Goal: Information Seeking & Learning: Learn about a topic

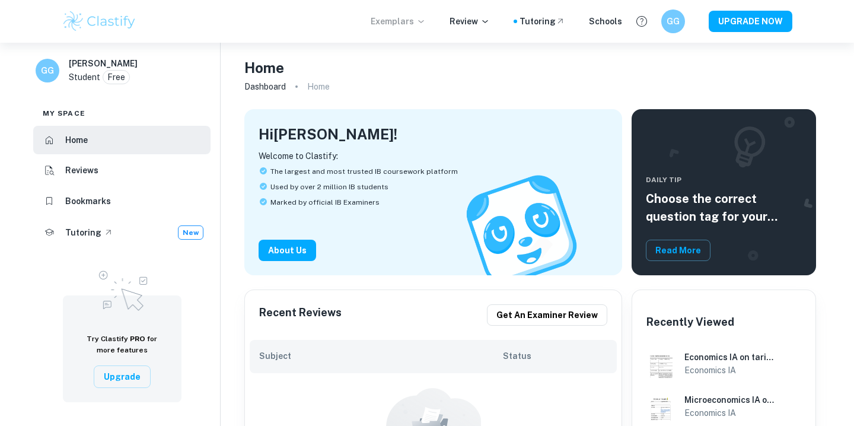
click at [419, 21] on p "Exemplars" at bounding box center [398, 21] width 55 height 13
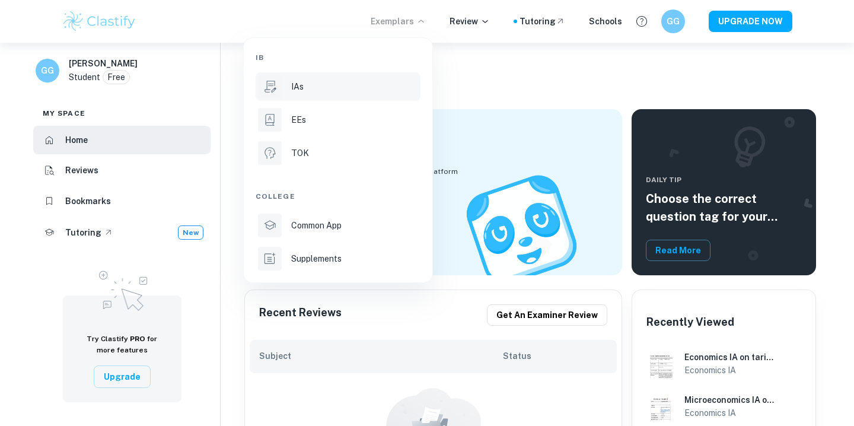
click at [346, 87] on div "IAs" at bounding box center [354, 86] width 127 height 13
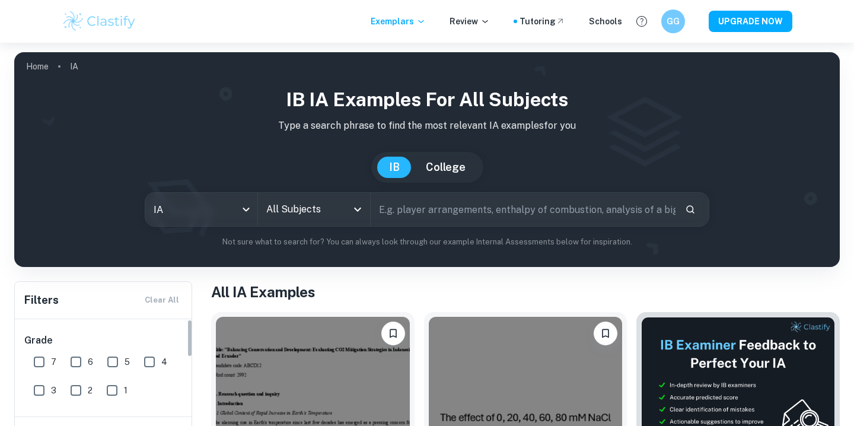
click at [46, 364] on input "7" at bounding box center [39, 362] width 24 height 24
checkbox input "true"
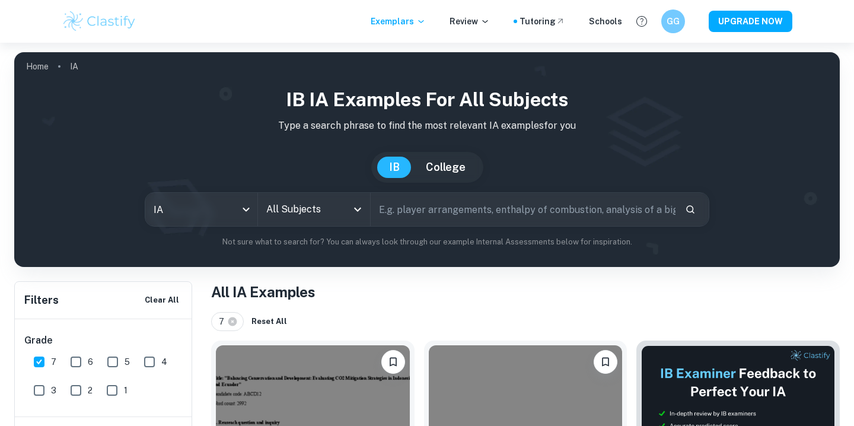
click at [429, 228] on div "IB IA examples for all subjects Type a search phrase to find the most relevant …" at bounding box center [427, 166] width 807 height 162
click at [428, 218] on input "text" at bounding box center [523, 209] width 305 height 33
type input "e"
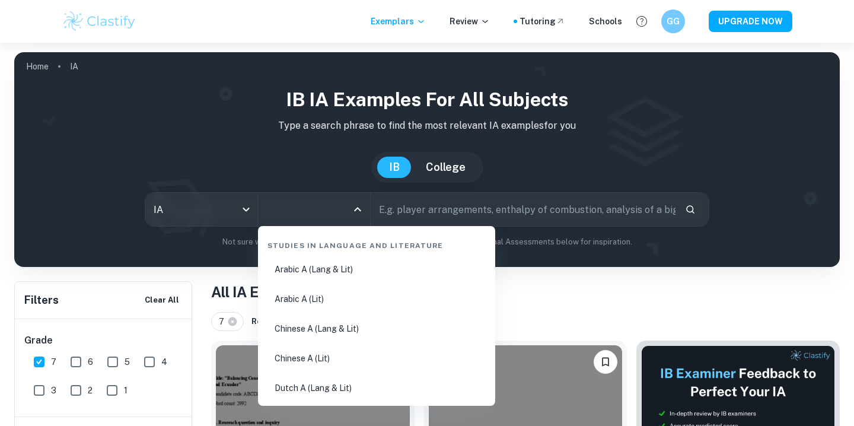
click at [323, 210] on input "All Subjects" at bounding box center [305, 209] width 84 height 23
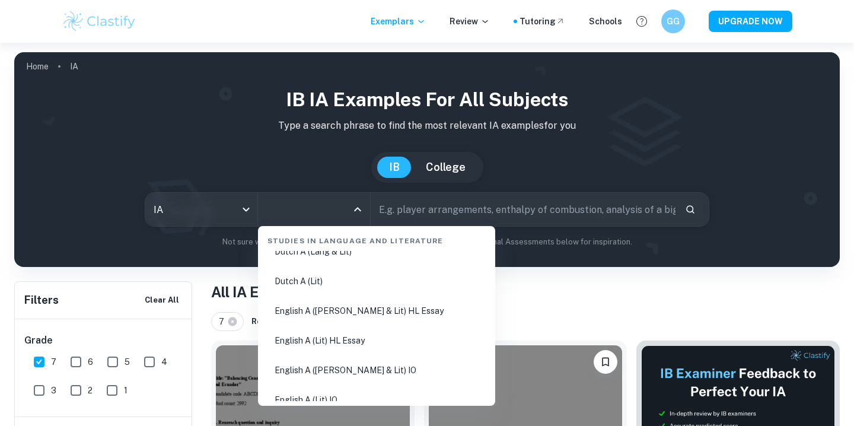
scroll to position [140, 0]
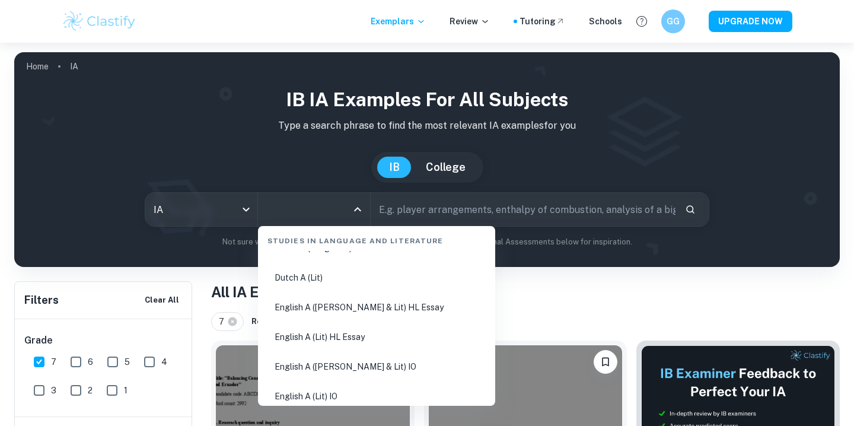
click at [330, 368] on li "English A ([PERSON_NAME] & Lit) IO" at bounding box center [377, 366] width 228 height 27
type input "English A ([PERSON_NAME] & Lit) IO"
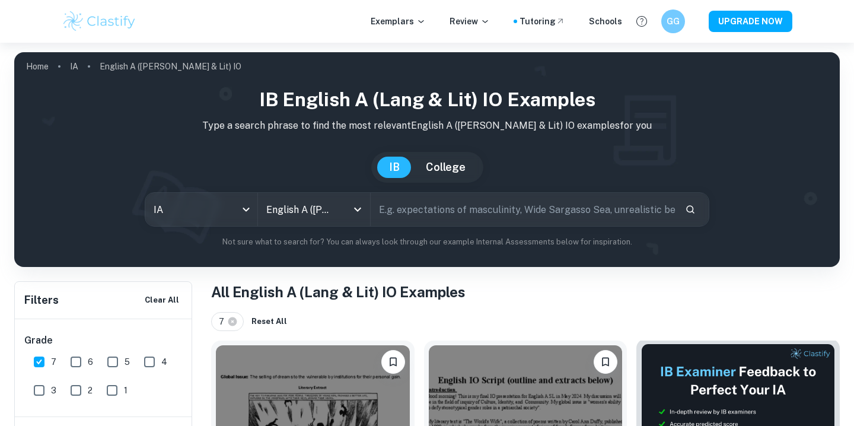
click at [439, 312] on div "7 Reset All" at bounding box center [525, 321] width 629 height 19
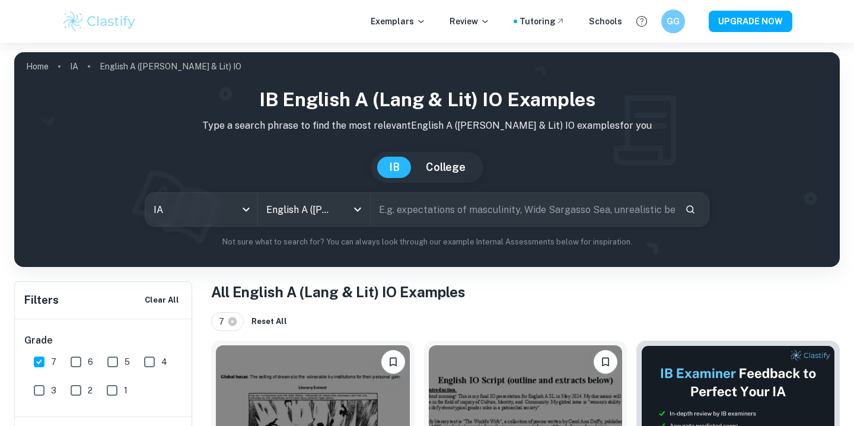
drag, startPoint x: 640, startPoint y: 390, endPoint x: 357, endPoint y: 518, distance: 310.8
click at [357, 425] on html "We value your privacy We use cookies to enhance your browsing experience, serve…" at bounding box center [427, 213] width 854 height 426
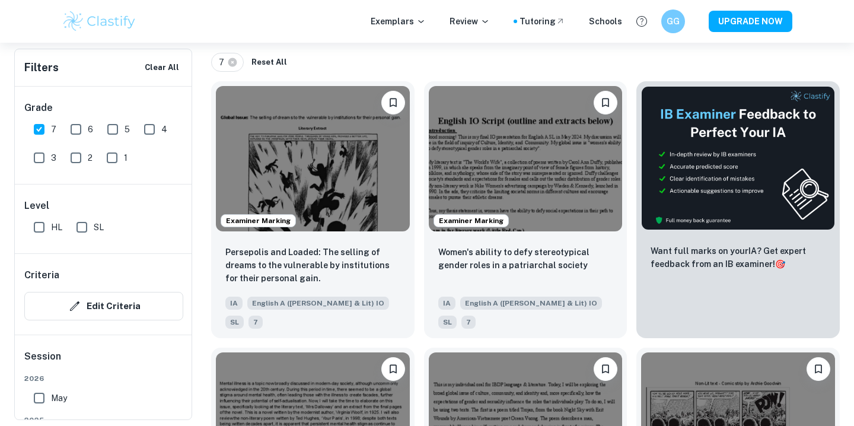
scroll to position [0, 0]
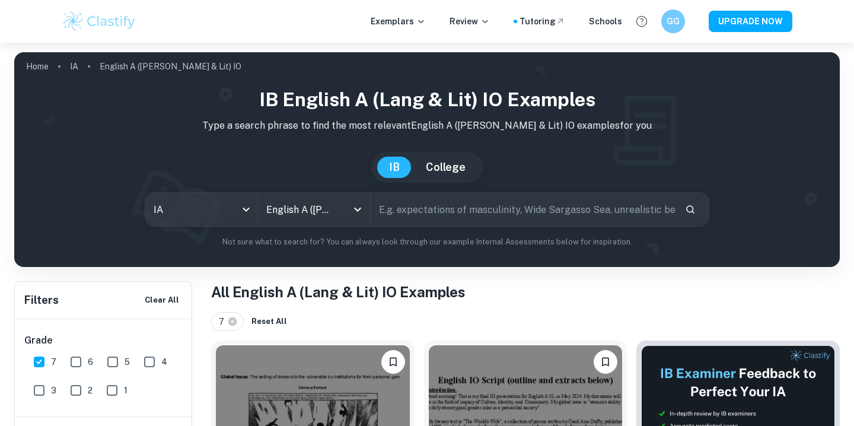
click at [439, 218] on input "text" at bounding box center [523, 209] width 305 height 33
type input "[PERSON_NAME]"
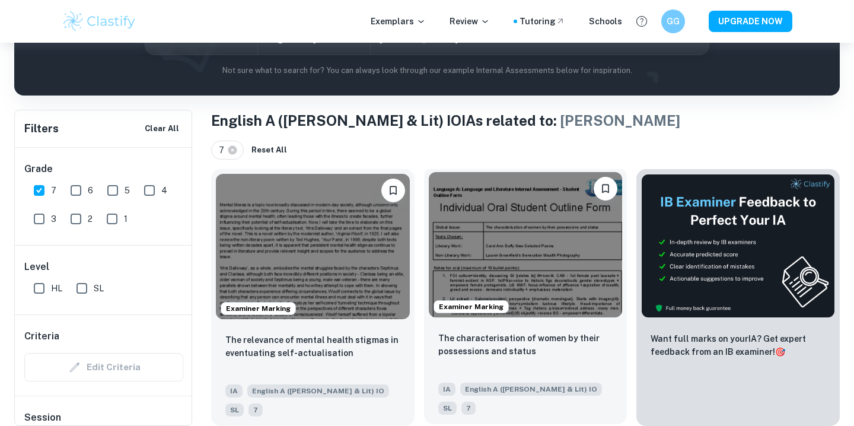
scroll to position [176, 0]
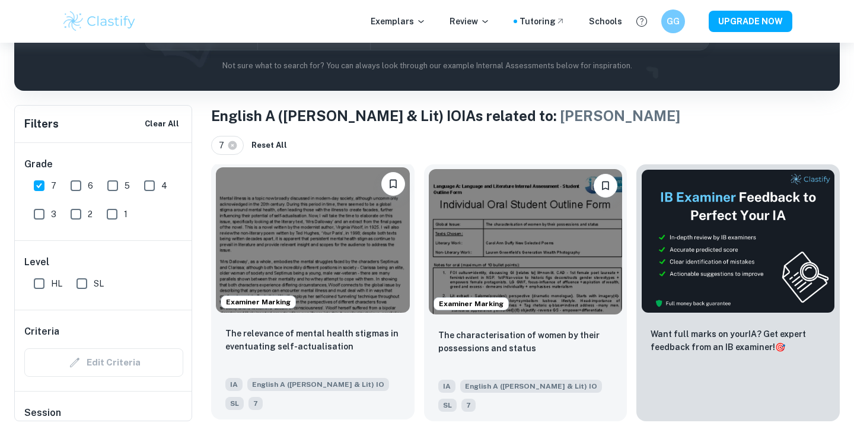
click at [348, 266] on img at bounding box center [313, 239] width 194 height 145
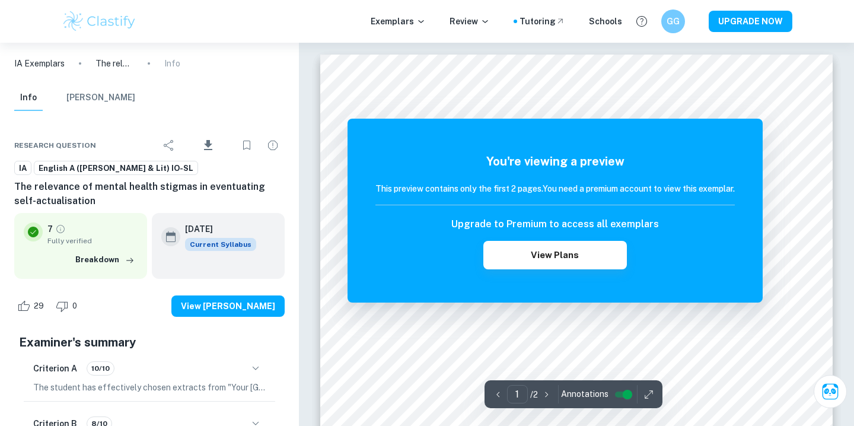
click at [585, 288] on div "You're viewing a preview This preview contains only the first 2 pages. You need…" at bounding box center [555, 211] width 415 height 184
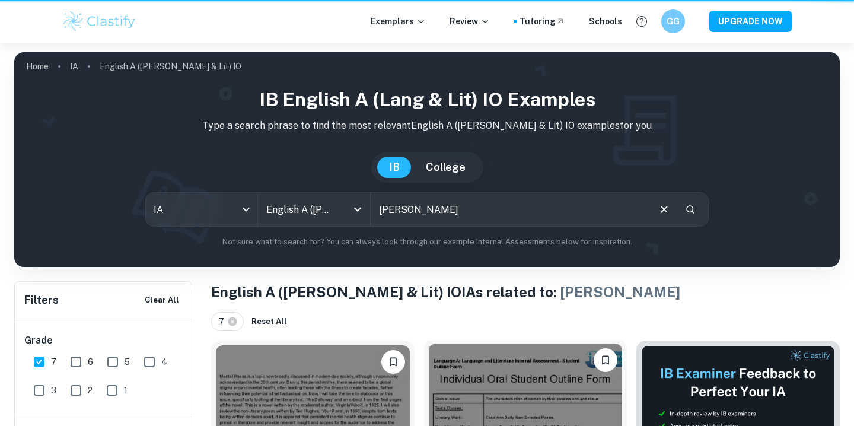
click at [435, 339] on div "Examiner Marking" at bounding box center [525, 416] width 203 height 155
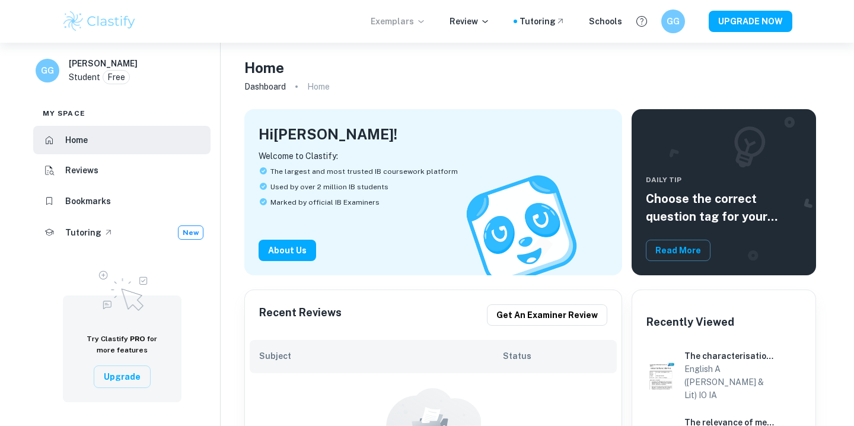
click at [394, 21] on p "Exemplars" at bounding box center [398, 21] width 55 height 13
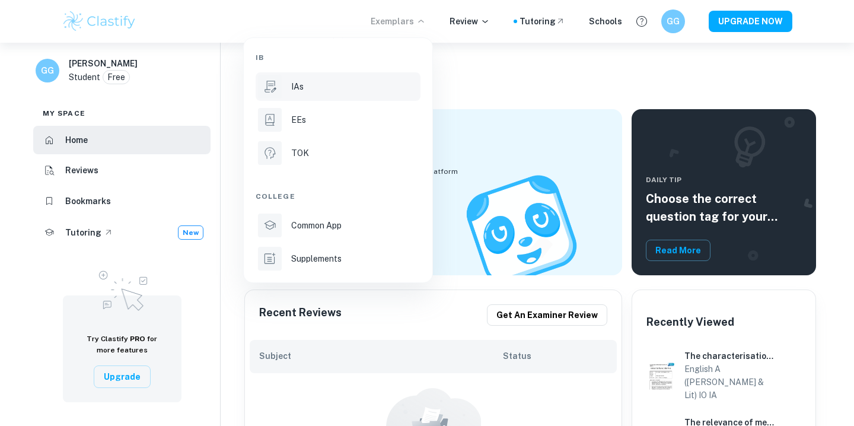
click at [341, 85] on div "IAs" at bounding box center [354, 86] width 127 height 13
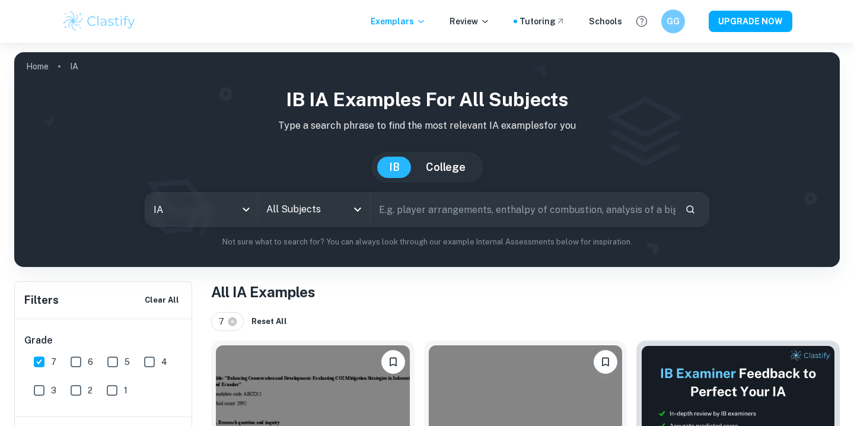
click at [453, 218] on input "text" at bounding box center [523, 209] width 305 height 33
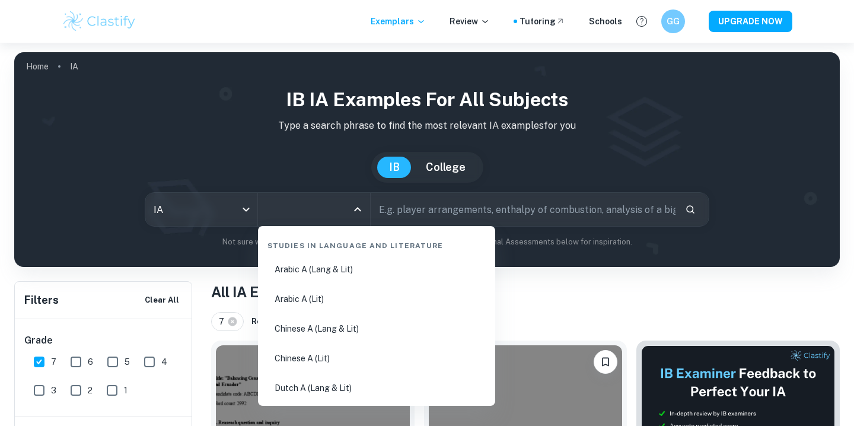
click at [309, 213] on input "All Subjects" at bounding box center [305, 209] width 84 height 23
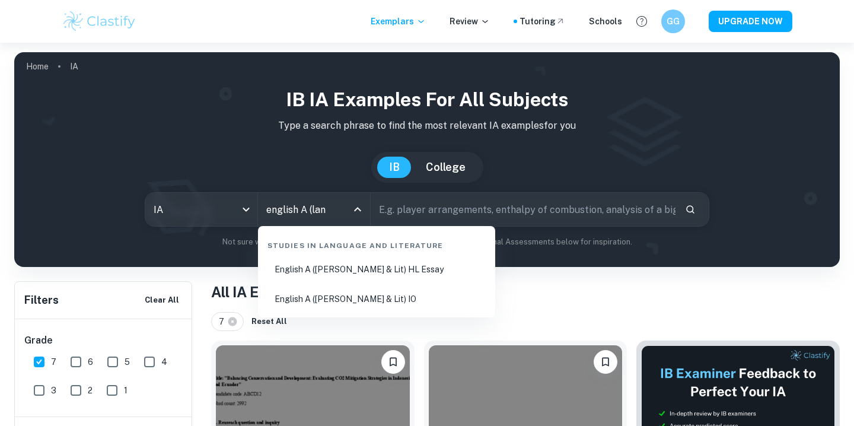
type input "english A (lang"
click at [375, 296] on li "English A ([PERSON_NAME] & Lit) IO" at bounding box center [377, 298] width 228 height 27
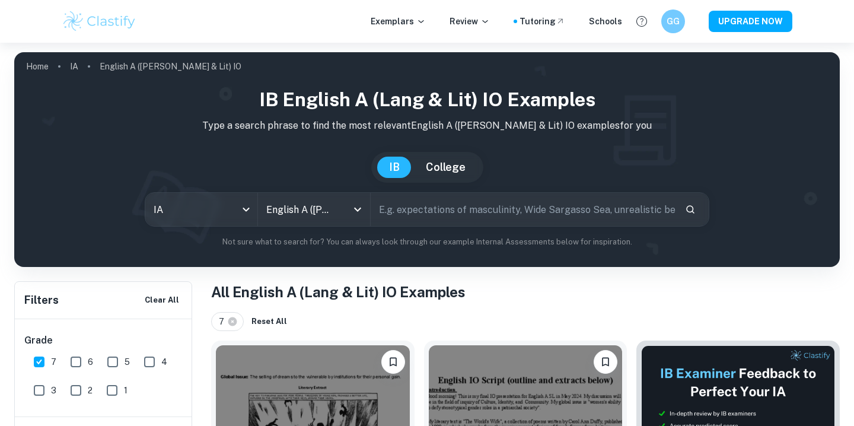
click at [439, 209] on input "text" at bounding box center [523, 209] width 305 height 33
type input "[PERSON_NAME]"
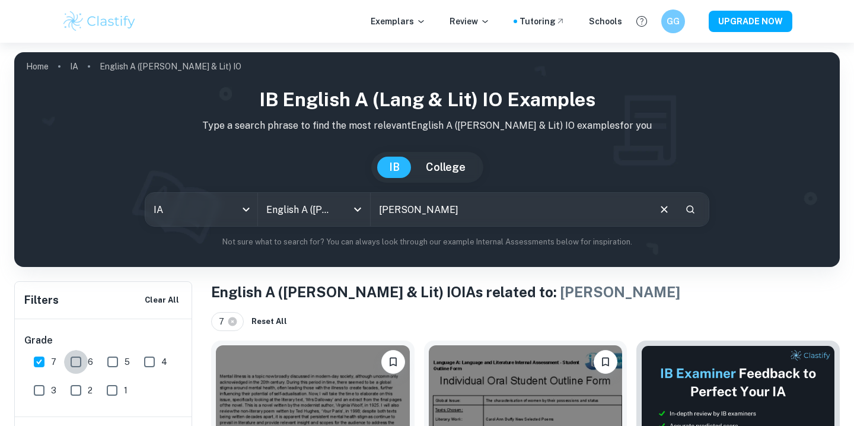
click at [71, 370] on input "6" at bounding box center [76, 362] width 24 height 24
checkbox input "true"
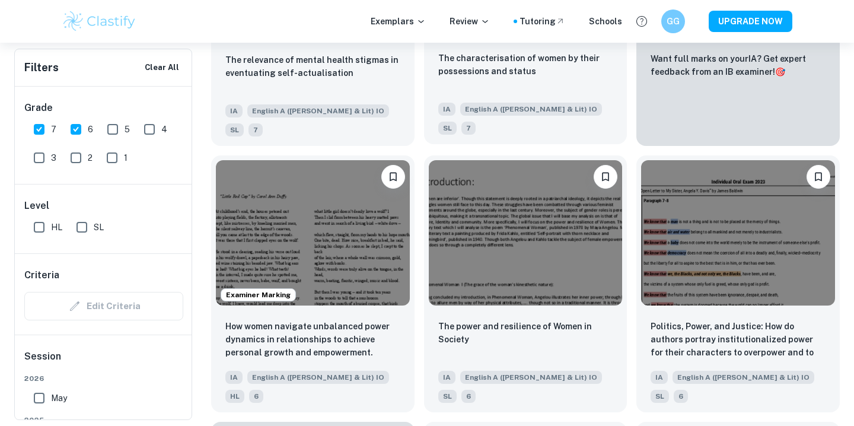
scroll to position [452, 0]
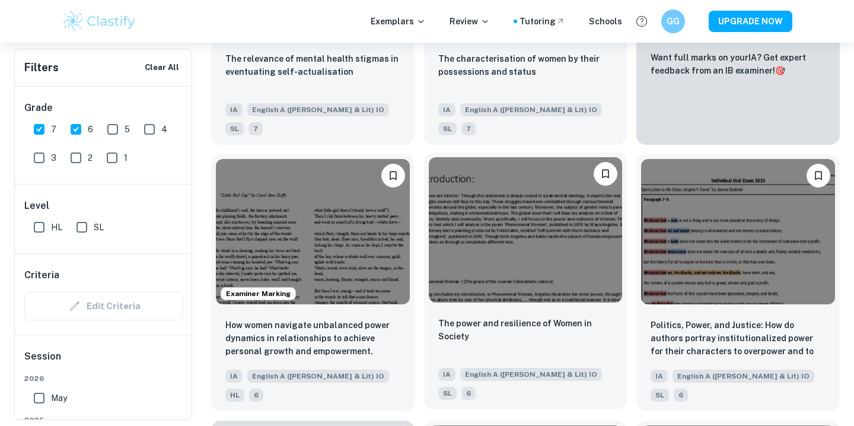
click at [533, 243] on img at bounding box center [526, 229] width 194 height 145
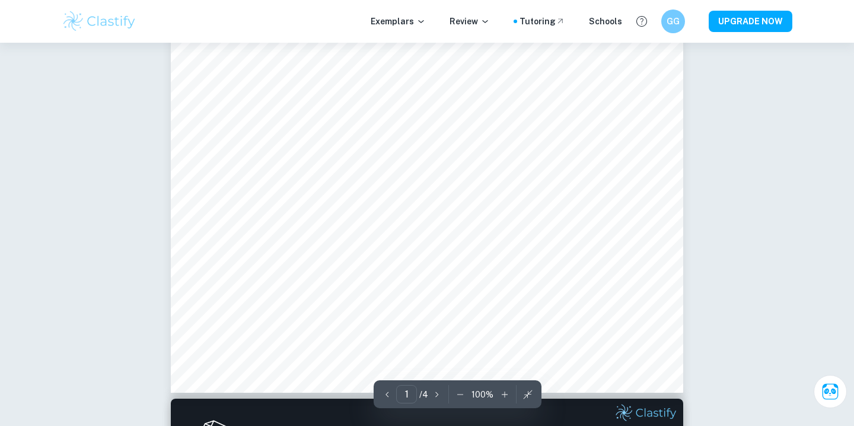
scroll to position [321, 0]
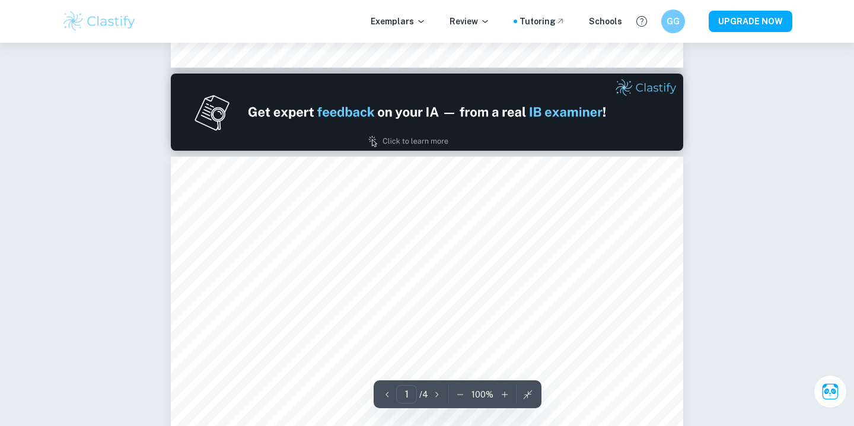
type input "2"
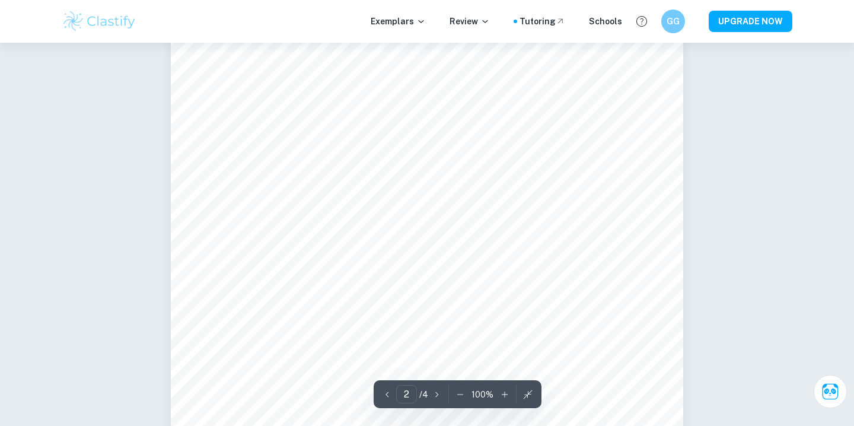
scroll to position [935, 0]
